Goal: Transaction & Acquisition: Book appointment/travel/reservation

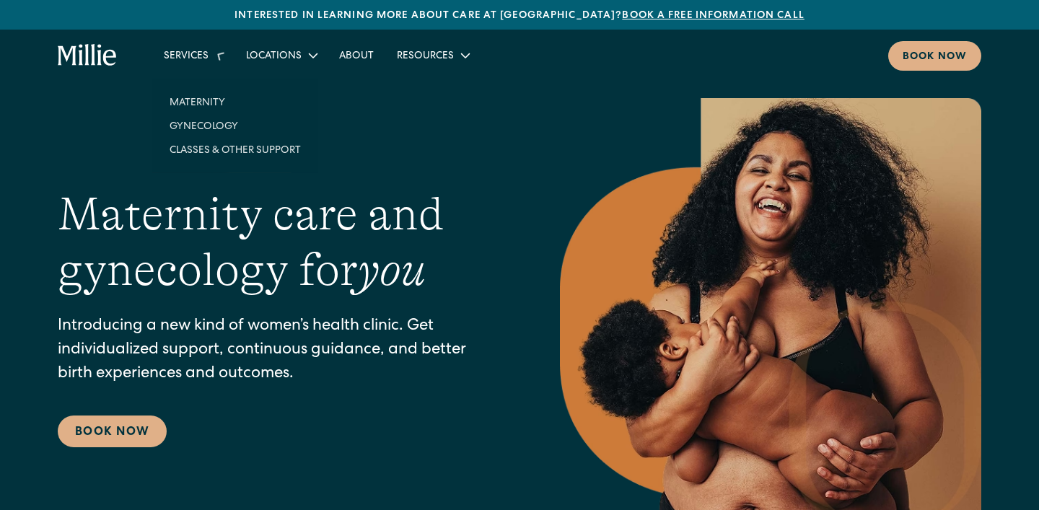
click at [206, 52] on div "Services" at bounding box center [186, 56] width 45 height 15
click at [203, 61] on div "Services" at bounding box center [186, 56] width 45 height 15
click at [203, 118] on link "Gynecology" at bounding box center [235, 114] width 154 height 24
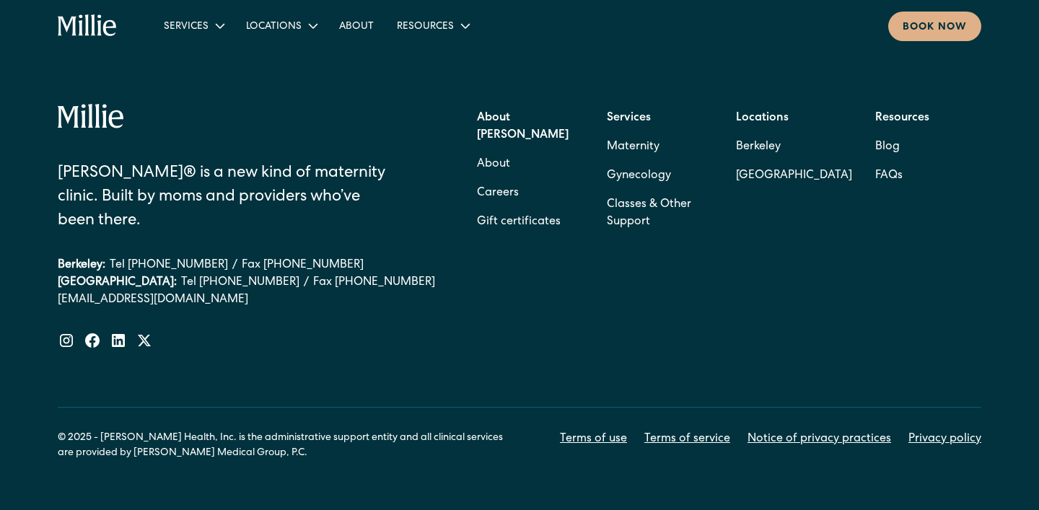
scroll to position [3224, 0]
click at [348, 21] on link "About" at bounding box center [357, 26] width 58 height 24
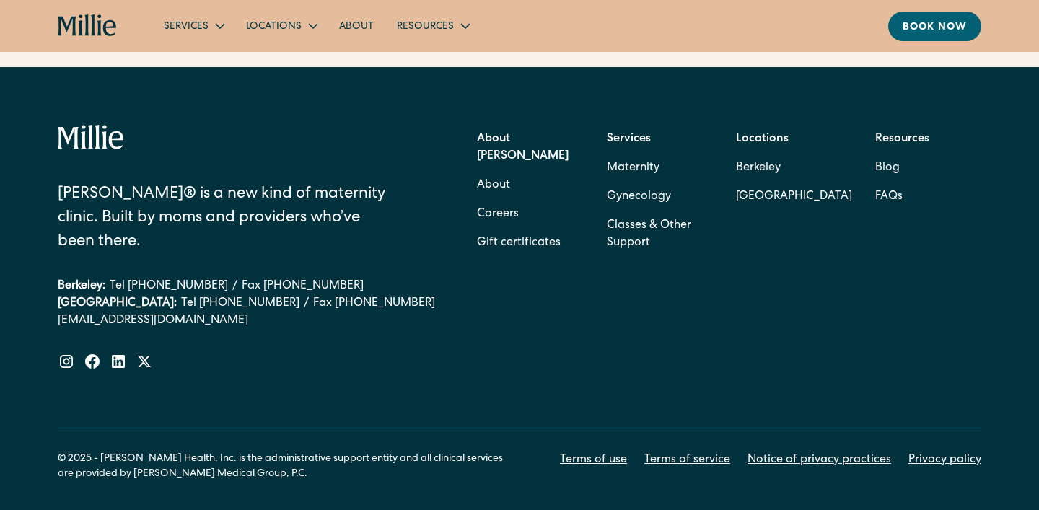
scroll to position [4726, 0]
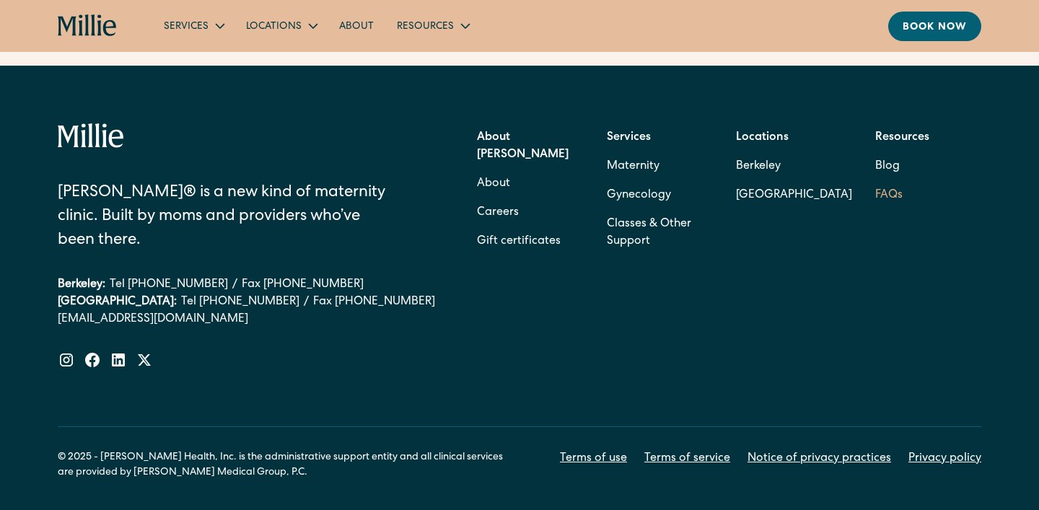
click at [883, 181] on link "FAQs" at bounding box center [888, 195] width 27 height 29
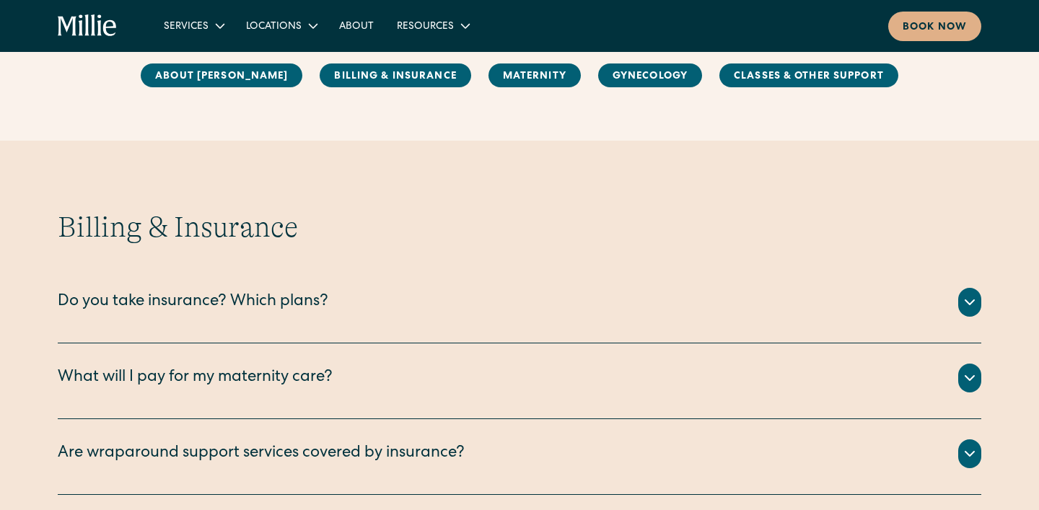
scroll to position [569, 0]
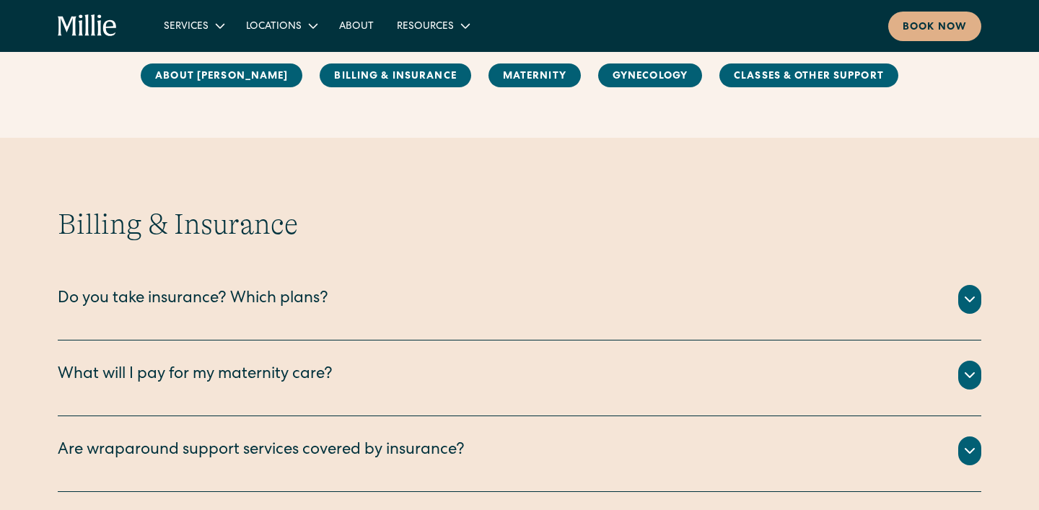
click at [434, 315] on div "We are currently accepting PPO plans from the following insurance companies: Ae…" at bounding box center [520, 317] width 924 height 6
click at [966, 300] on icon at bounding box center [969, 299] width 17 height 17
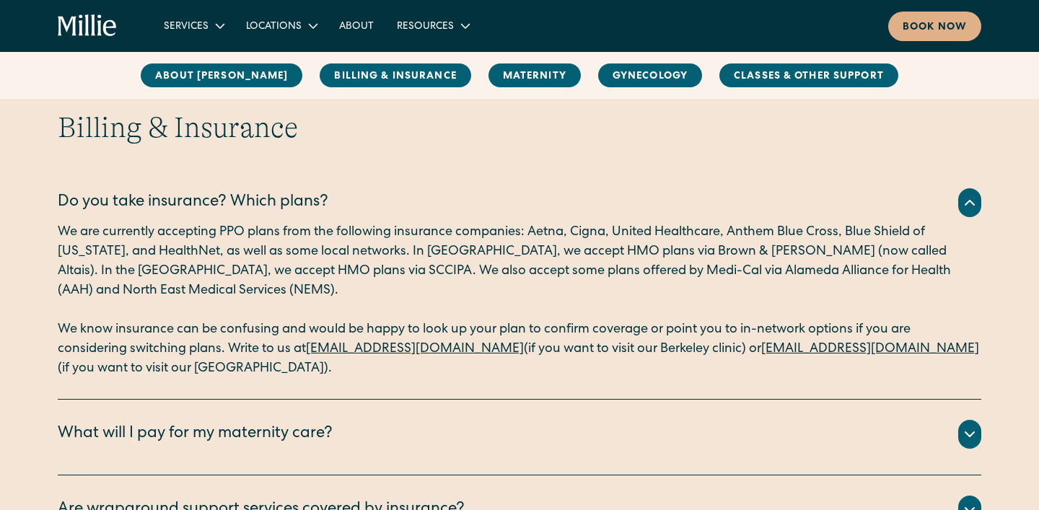
scroll to position [667, 0]
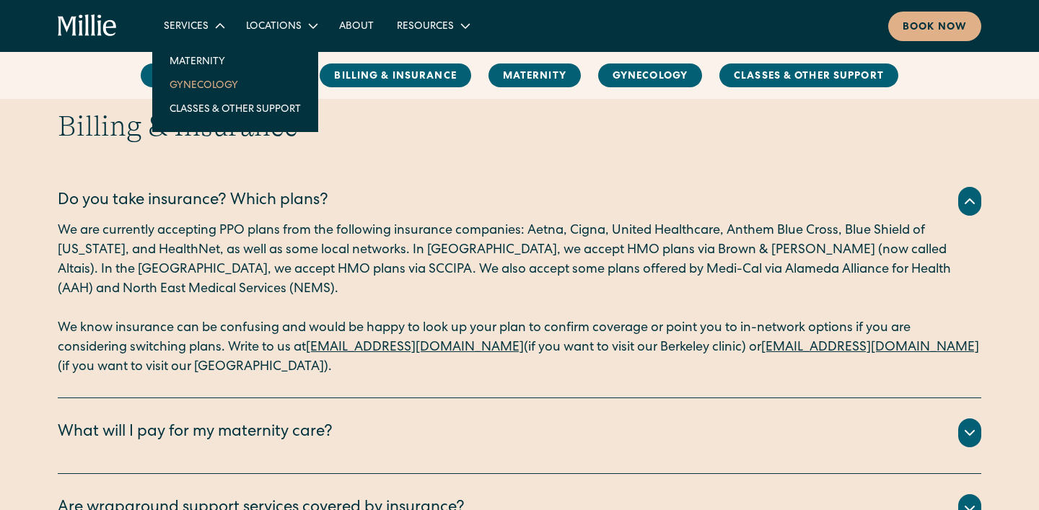
click at [204, 81] on link "Gynecology" at bounding box center [235, 85] width 154 height 24
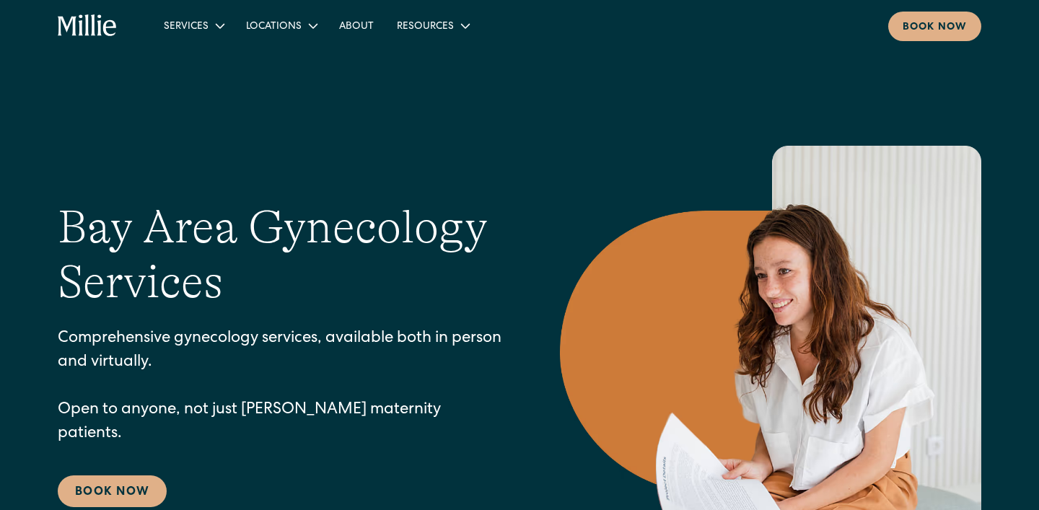
scroll to position [128, 0]
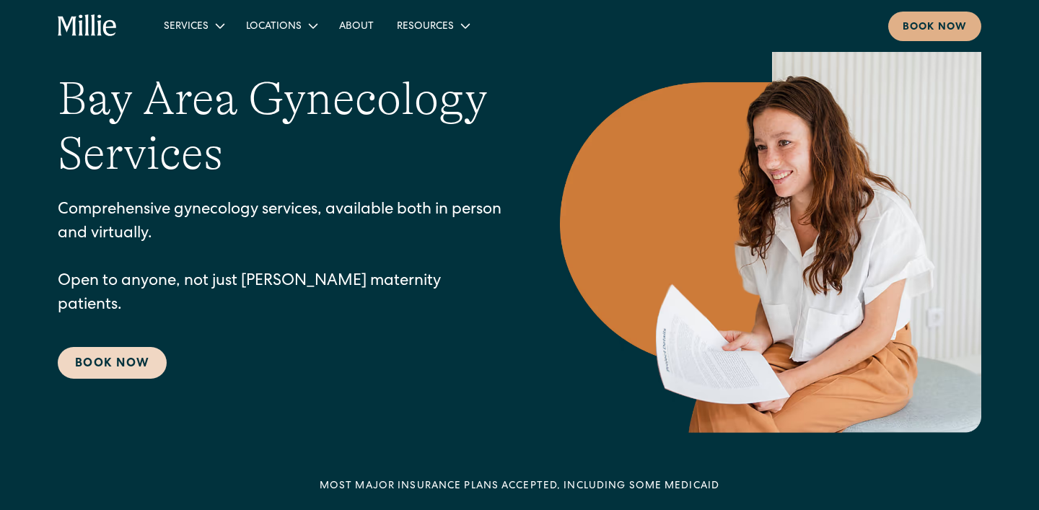
click at [149, 349] on link "Book Now" at bounding box center [112, 363] width 109 height 32
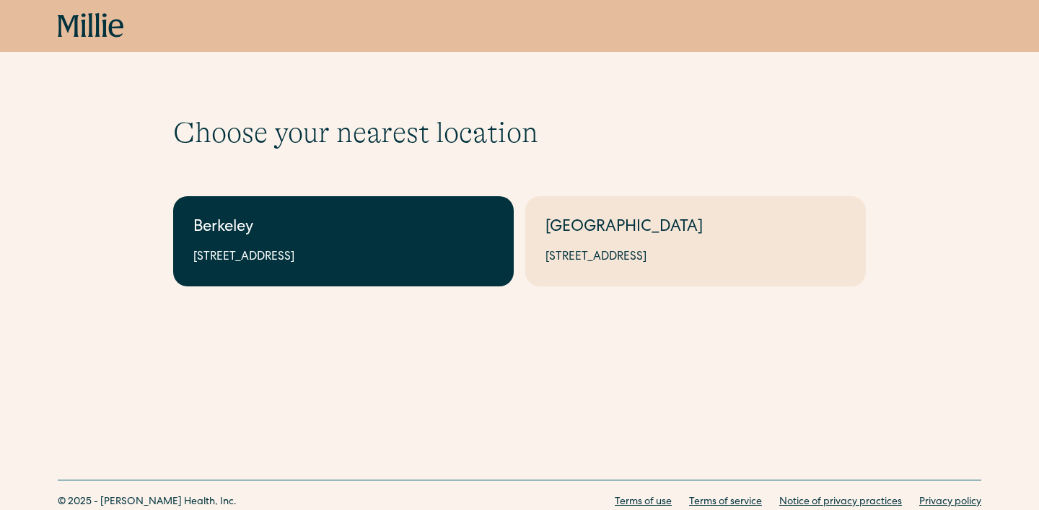
click at [272, 253] on div "[STREET_ADDRESS]" at bounding box center [343, 257] width 300 height 17
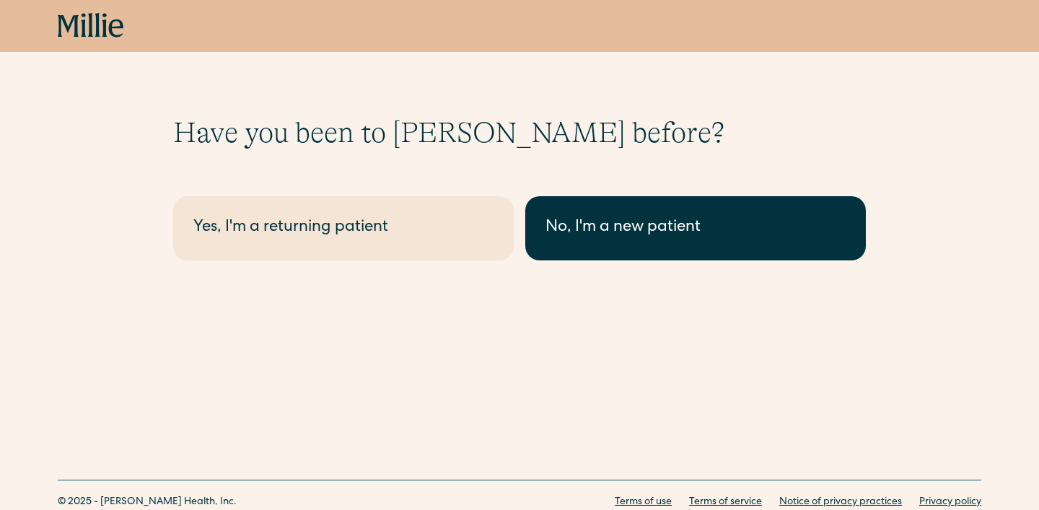
click at [631, 258] on link "No, I'm a new patient" at bounding box center [695, 228] width 341 height 64
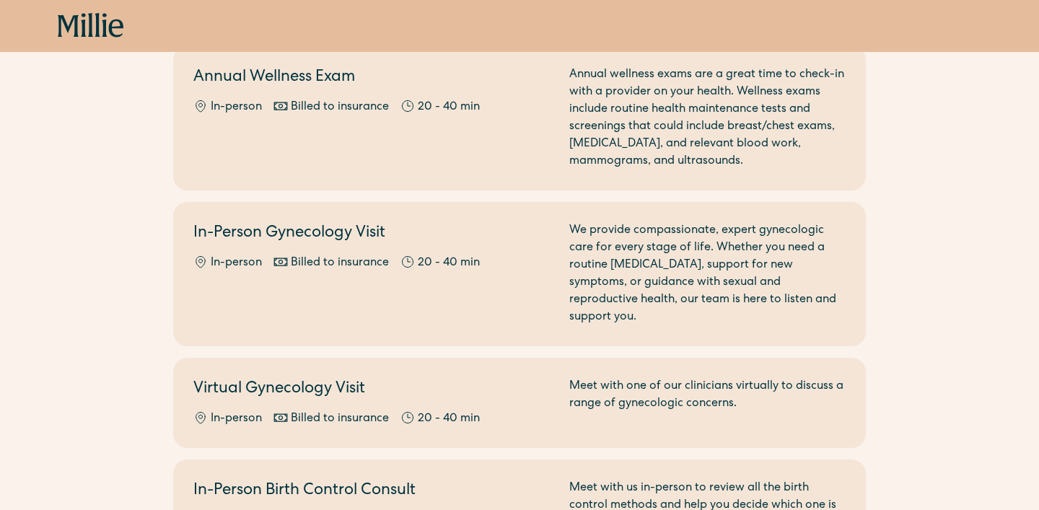
scroll to position [183, 0]
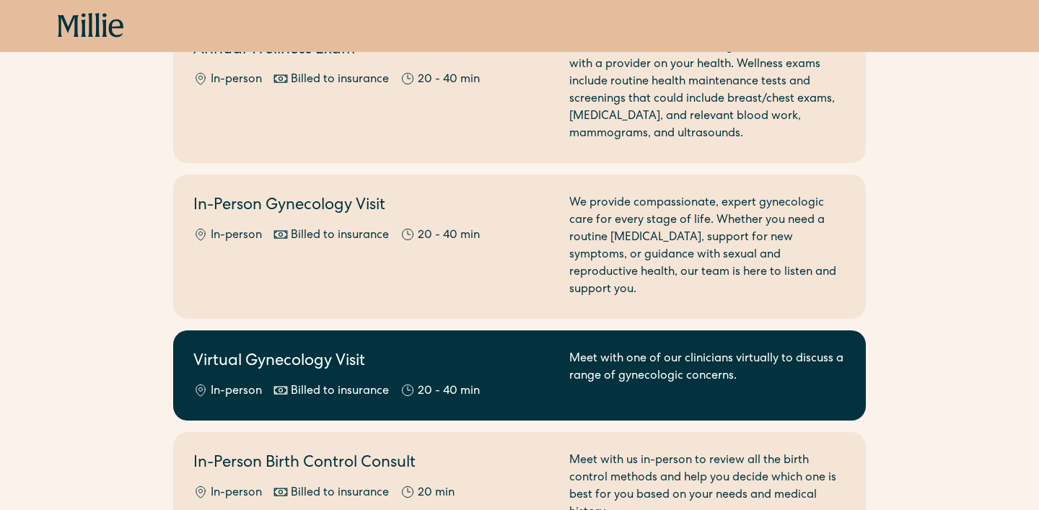
click at [312, 351] on h2 "Virtual Gynecology Visit" at bounding box center [372, 363] width 359 height 24
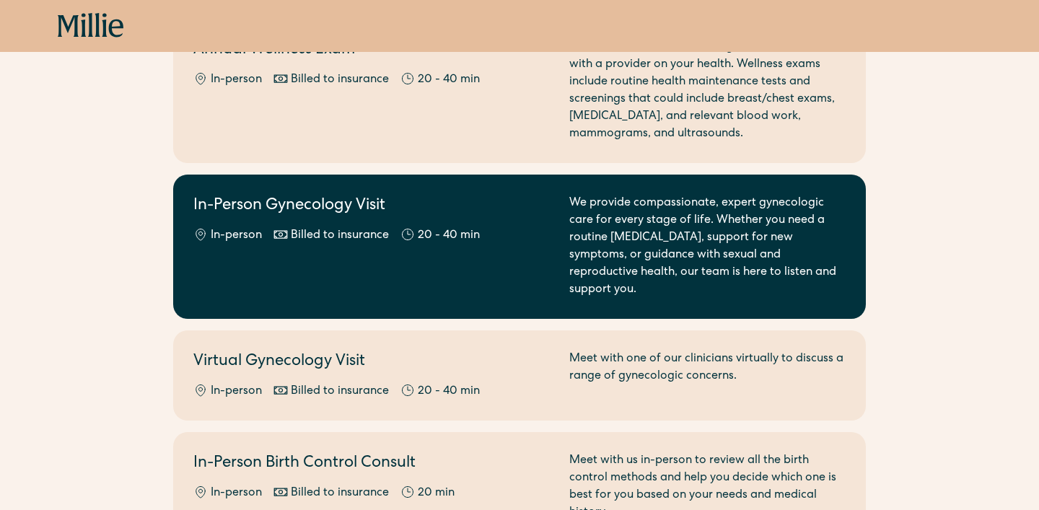
click at [306, 214] on h2 "In-Person Gynecology Visit" at bounding box center [372, 207] width 359 height 24
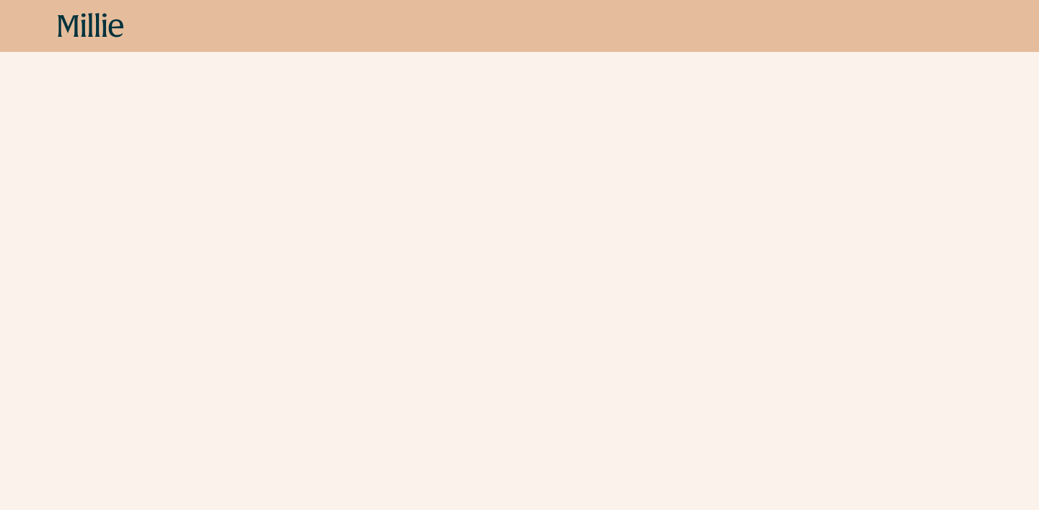
scroll to position [2526, 0]
